Goal: Use online tool/utility: Utilize a website feature to perform a specific function

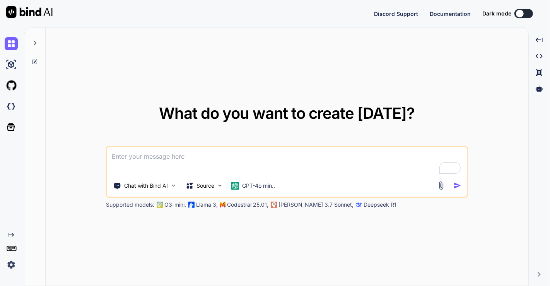
click at [9, 267] on img at bounding box center [11, 264] width 13 height 13
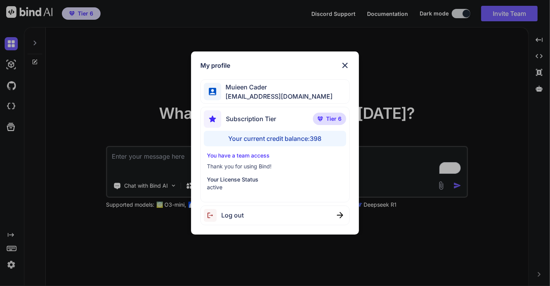
click at [400, 240] on div "My profile [PERSON_NAME] [EMAIL_ADDRESS][DOMAIN_NAME] Subscription Tier Tier 6 …" at bounding box center [275, 143] width 550 height 286
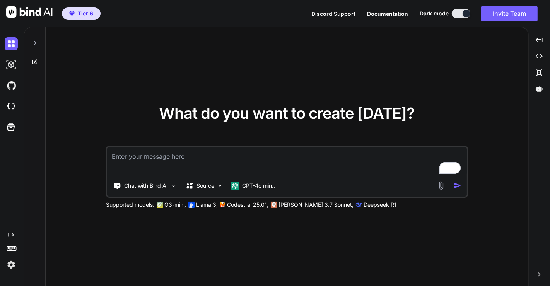
click at [441, 186] on img at bounding box center [440, 185] width 9 height 9
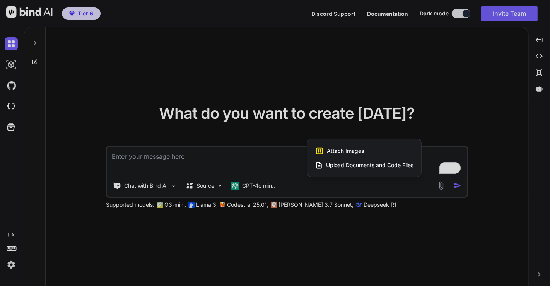
click at [263, 179] on div at bounding box center [275, 143] width 550 height 286
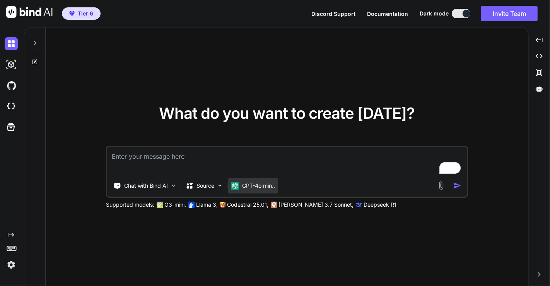
click at [255, 184] on p "GPT-4o min.." at bounding box center [258, 186] width 33 height 8
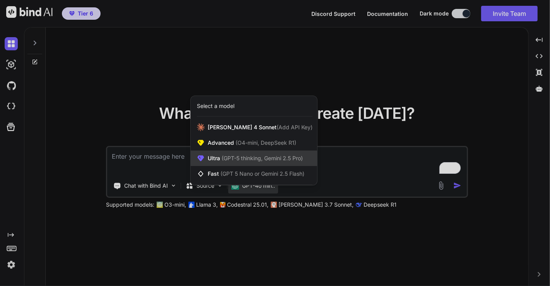
click at [234, 157] on span "(GPT-5 thinking, Gemini 2.5 Pro)" at bounding box center [261, 158] width 83 height 7
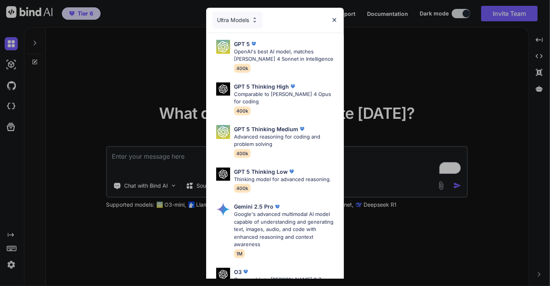
scroll to position [101, 0]
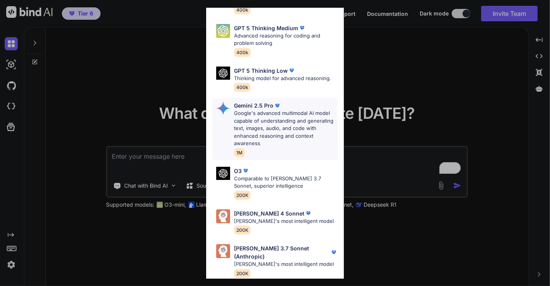
click at [263, 124] on p "Google's advanced multimodal AI model capable of understanding and generating t…" at bounding box center [286, 128] width 104 height 38
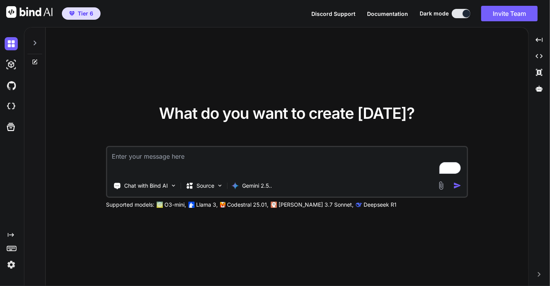
click at [437, 187] on img at bounding box center [440, 185] width 9 height 9
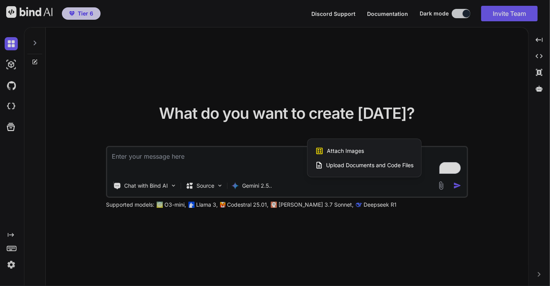
click at [437, 187] on div at bounding box center [275, 143] width 550 height 286
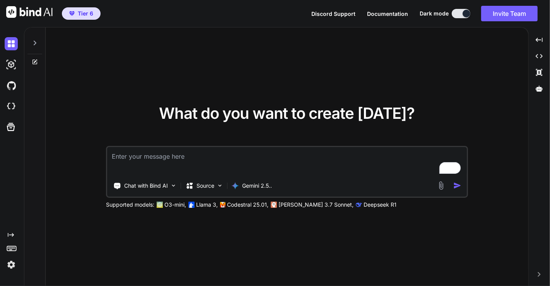
click at [437, 187] on img at bounding box center [440, 185] width 9 height 9
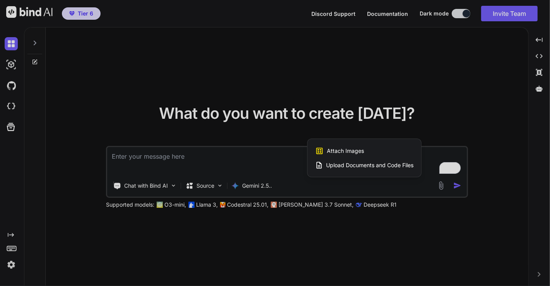
click at [364, 150] on div "Attach Images Image attachments are only supported in Claude and Gemini models." at bounding box center [364, 150] width 98 height 15
type textarea "x"
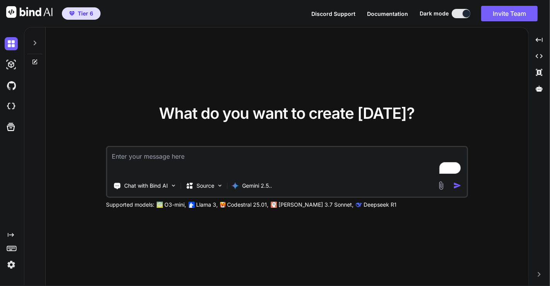
type input "C:\fakepath\Bildschirmfoto_2025-09-09_um_20.33.32.png"
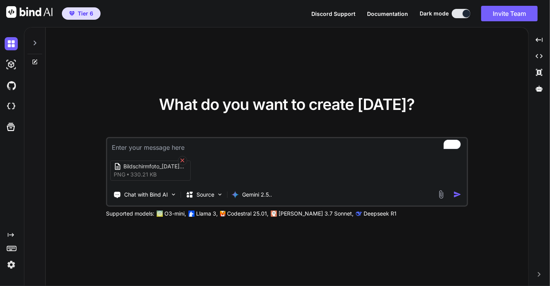
click at [182, 159] on icon at bounding box center [183, 160] width 4 height 4
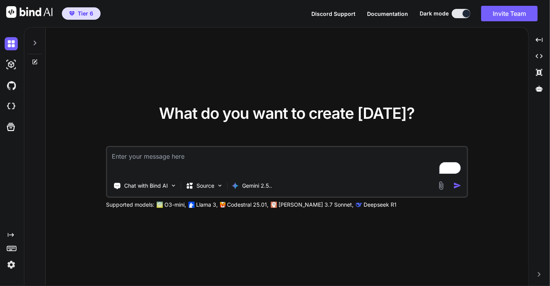
click at [441, 181] on img at bounding box center [440, 185] width 9 height 9
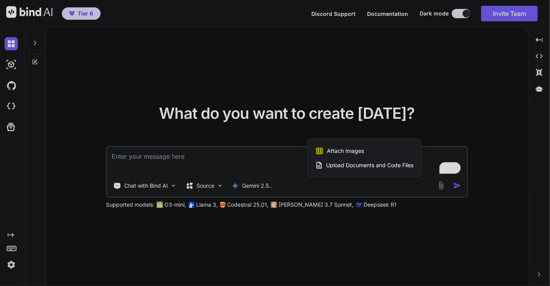
click at [344, 148] on span "Attach Images" at bounding box center [345, 151] width 37 height 8
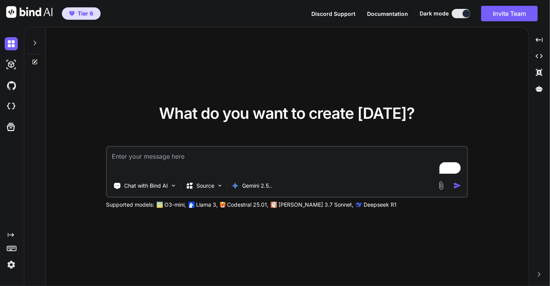
type input "C:\fakepath\Screenshot 2025-08-21 130924.png"
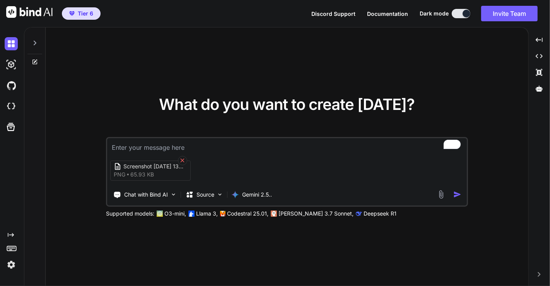
click at [180, 157] on icon at bounding box center [182, 160] width 7 height 7
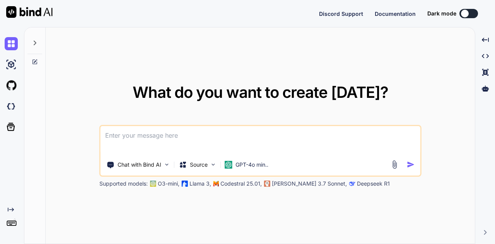
type textarea "x"
